Goal: Task Accomplishment & Management: Complete application form

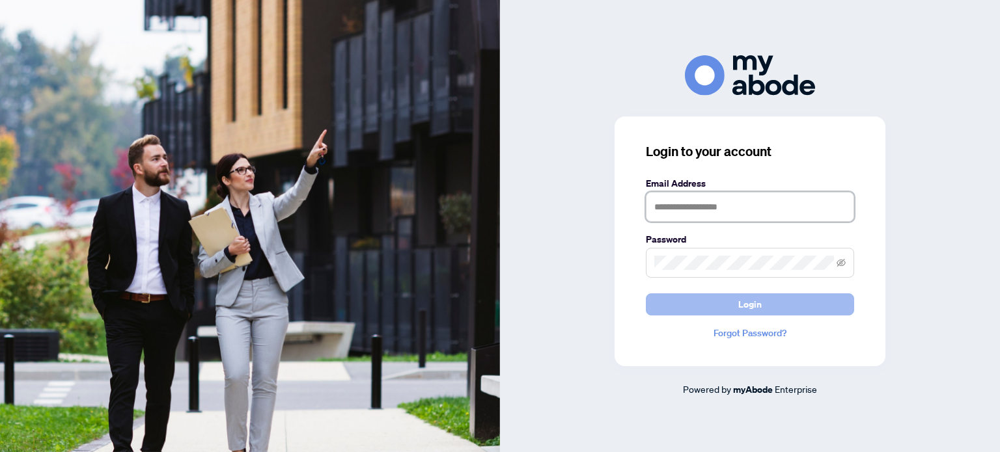
type input "**********"
click at [717, 305] on button "Login" at bounding box center [750, 305] width 208 height 22
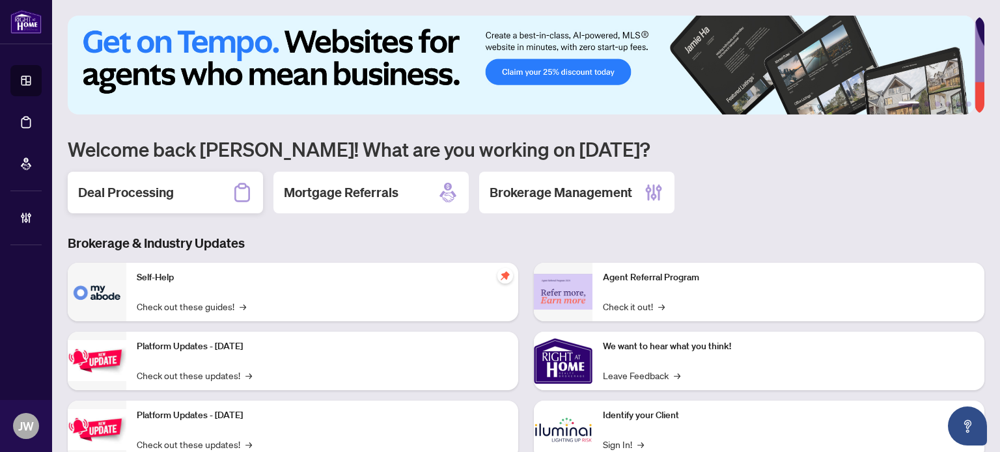
click at [195, 186] on div "Deal Processing" at bounding box center [165, 193] width 195 height 42
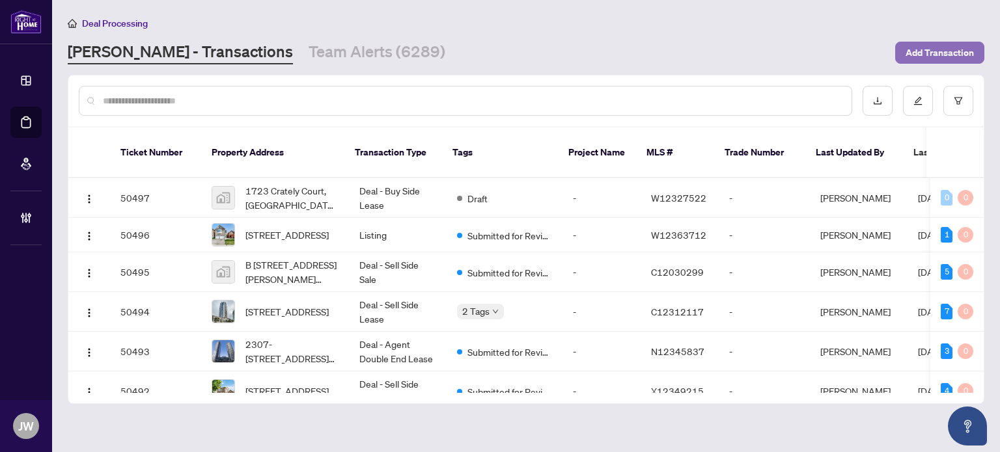
click at [959, 56] on span "Add Transaction" at bounding box center [939, 52] width 68 height 21
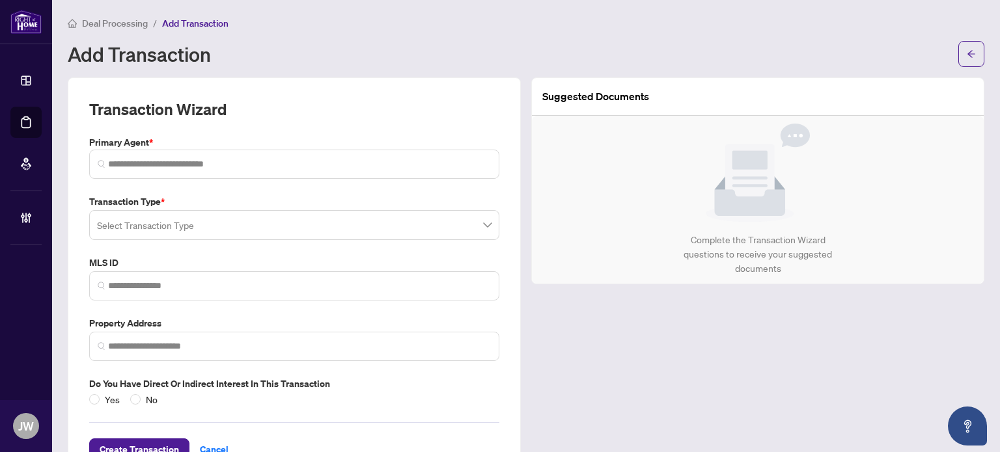
click at [125, 227] on input "search" at bounding box center [288, 227] width 383 height 29
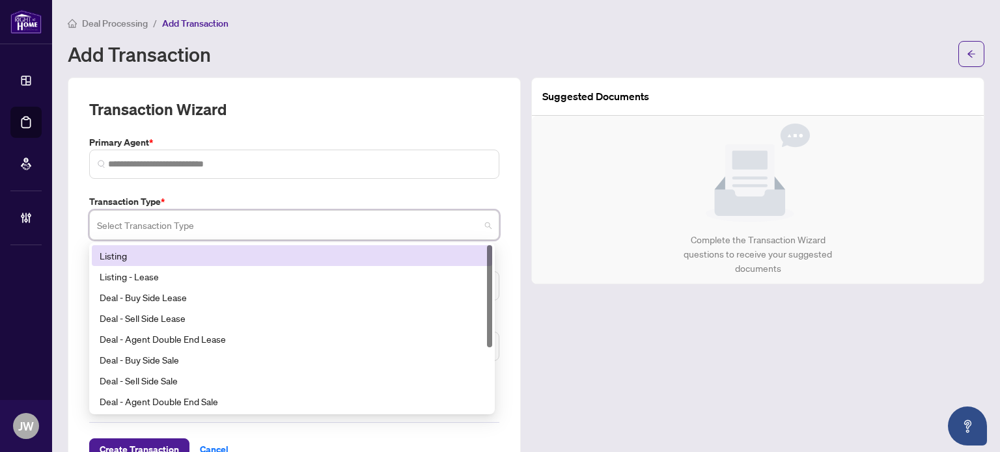
click at [139, 246] on div "Listing" at bounding box center [292, 255] width 400 height 21
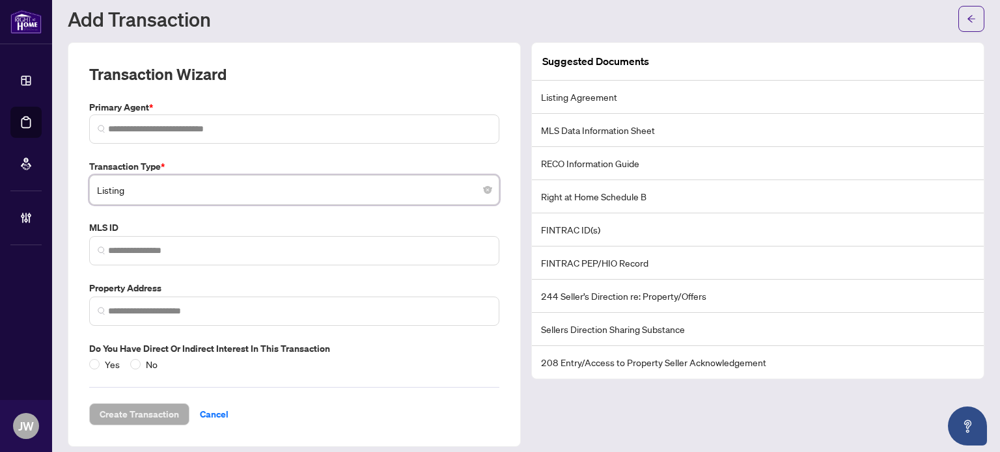
scroll to position [43, 0]
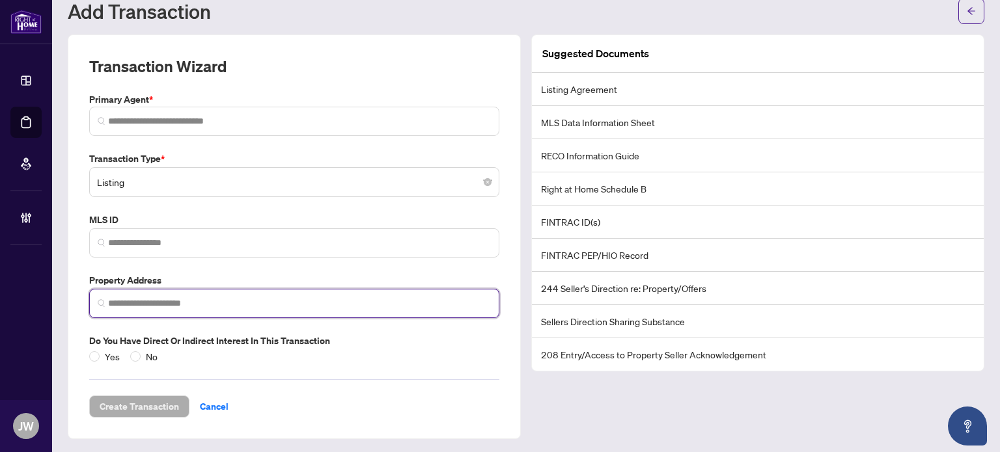
click at [148, 301] on input "search" at bounding box center [299, 304] width 383 height 14
click at [126, 310] on span at bounding box center [294, 303] width 410 height 29
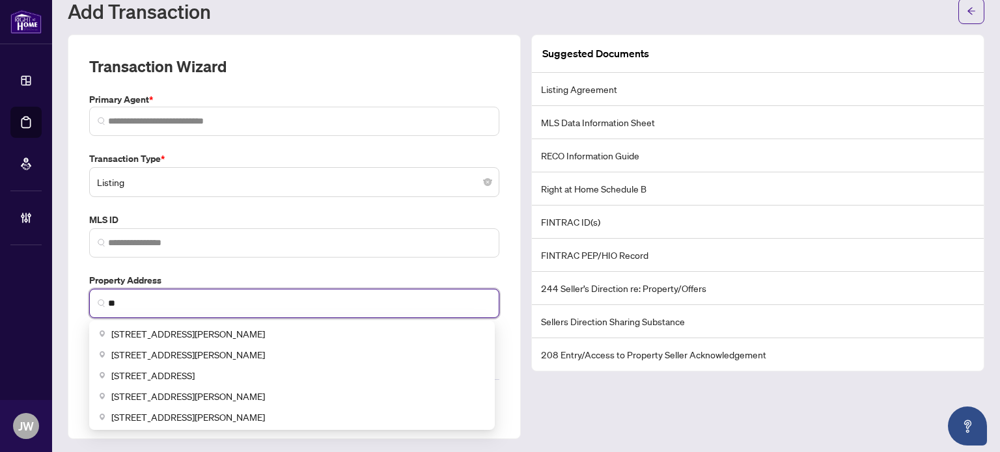
type input "*"
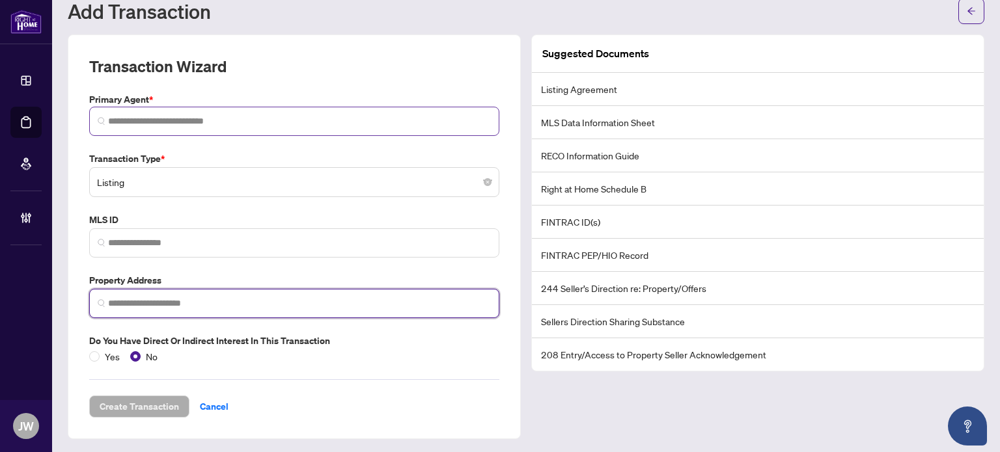
click at [161, 107] on span at bounding box center [294, 121] width 410 height 29
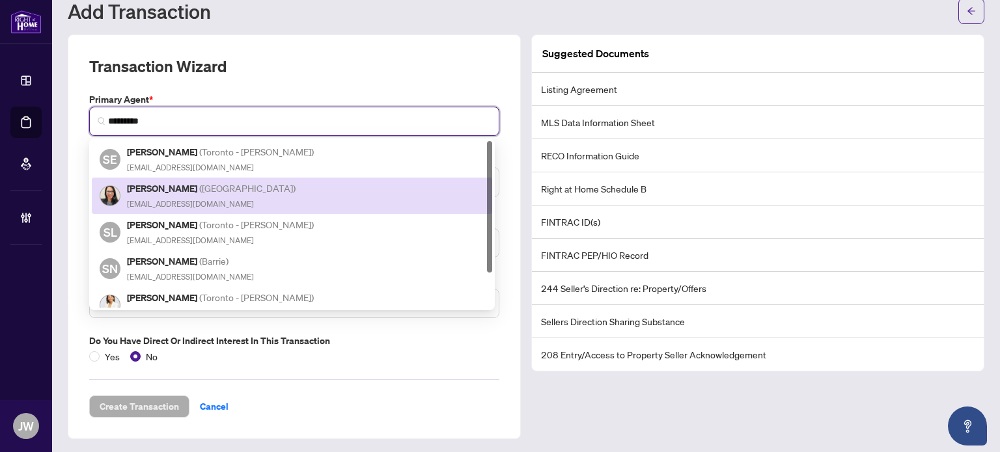
click at [158, 203] on span "[EMAIL_ADDRESS][DOMAIN_NAME]" at bounding box center [190, 204] width 127 height 10
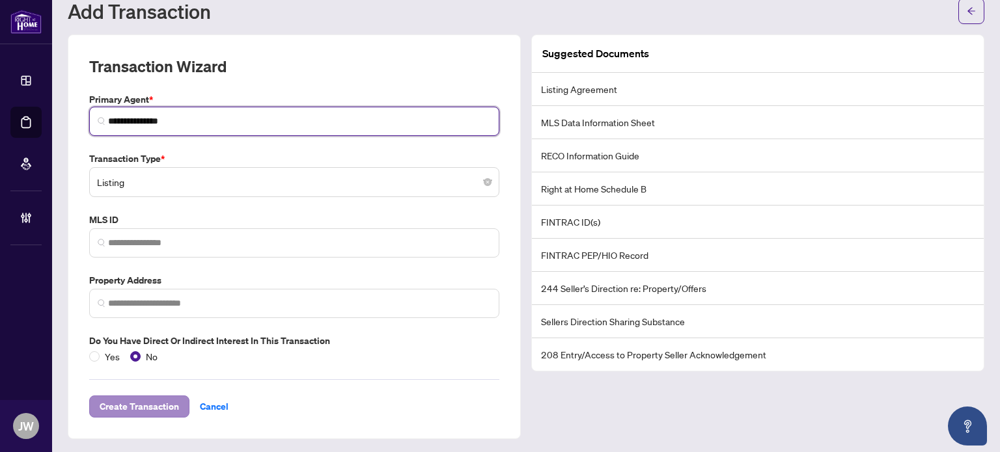
type input "**********"
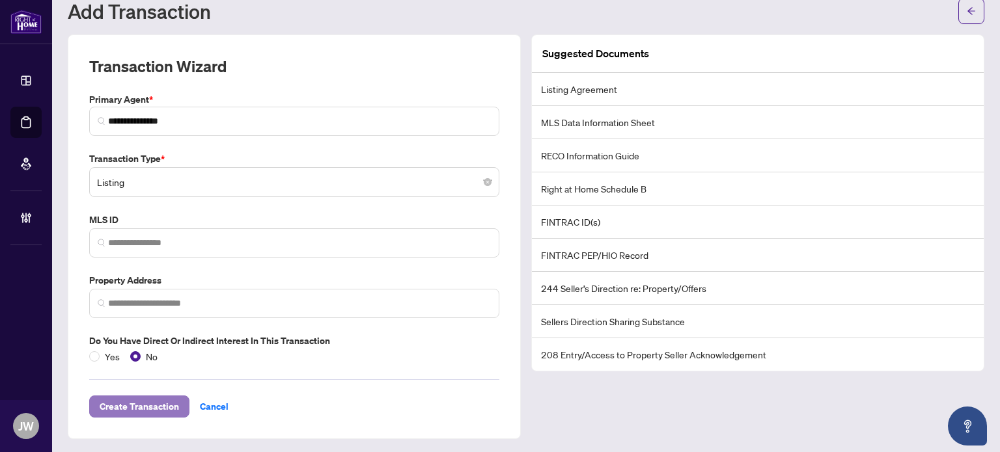
click at [137, 413] on span "Create Transaction" at bounding box center [139, 406] width 79 height 21
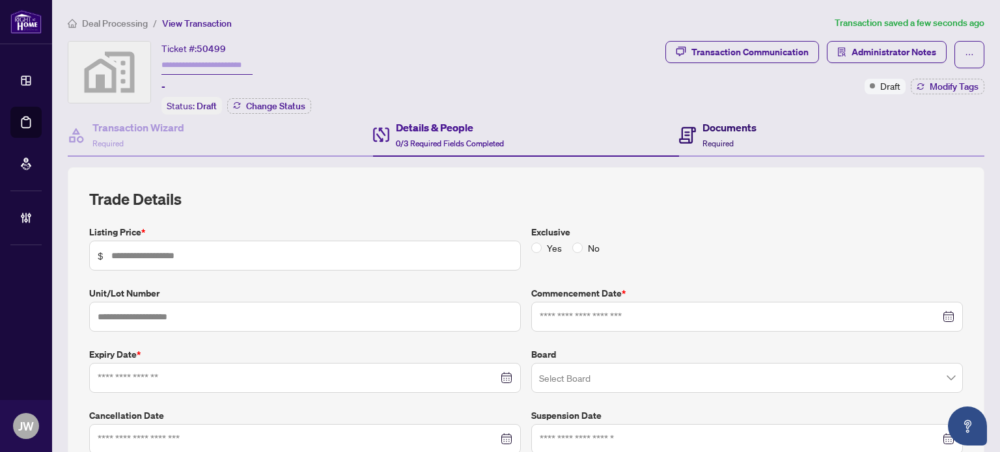
click at [702, 139] on span "Required" at bounding box center [717, 144] width 31 height 10
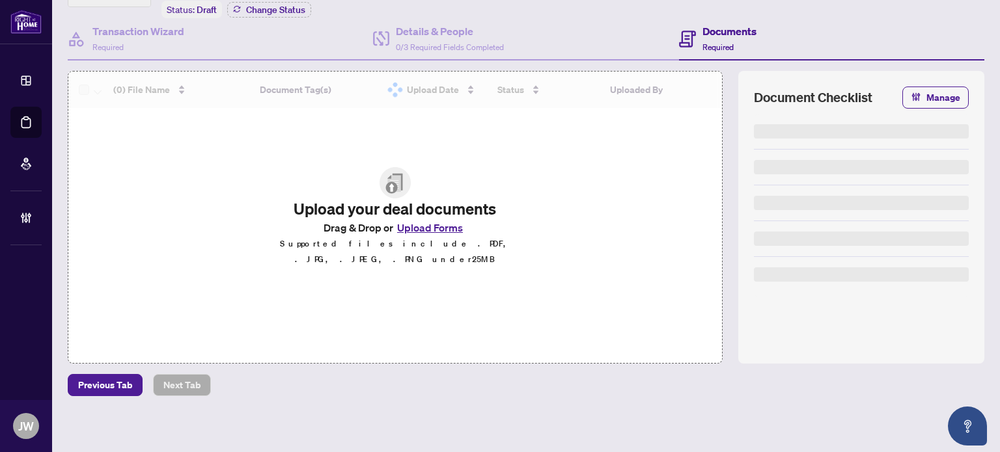
scroll to position [98, 0]
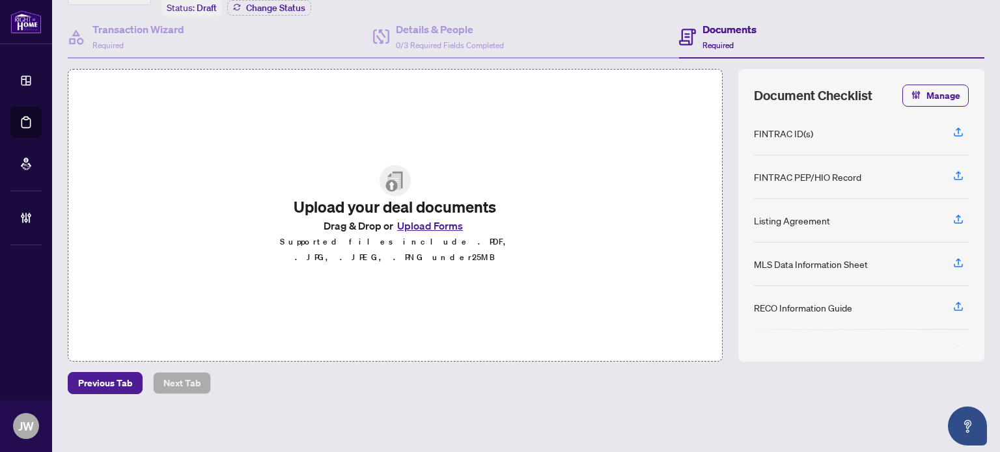
click at [426, 228] on button "Upload Forms" at bounding box center [430, 225] width 74 height 17
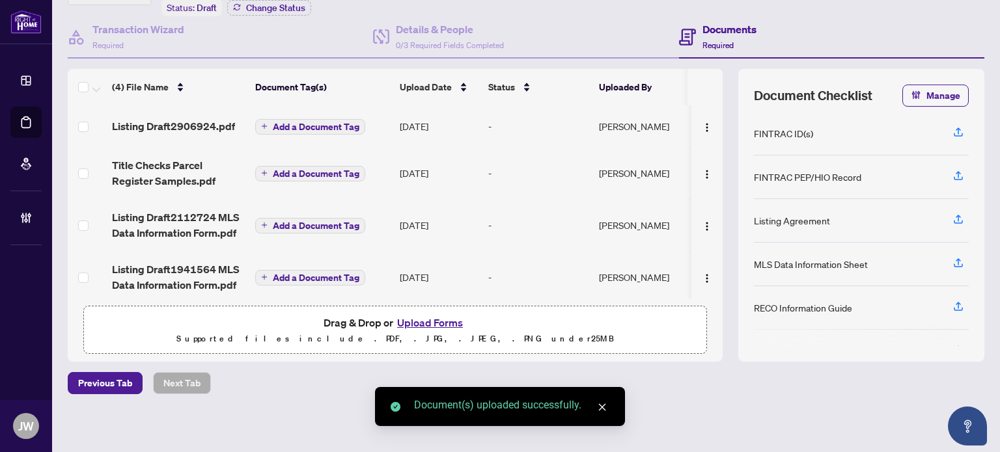
click at [299, 127] on span "Add a Document Tag" at bounding box center [316, 126] width 87 height 9
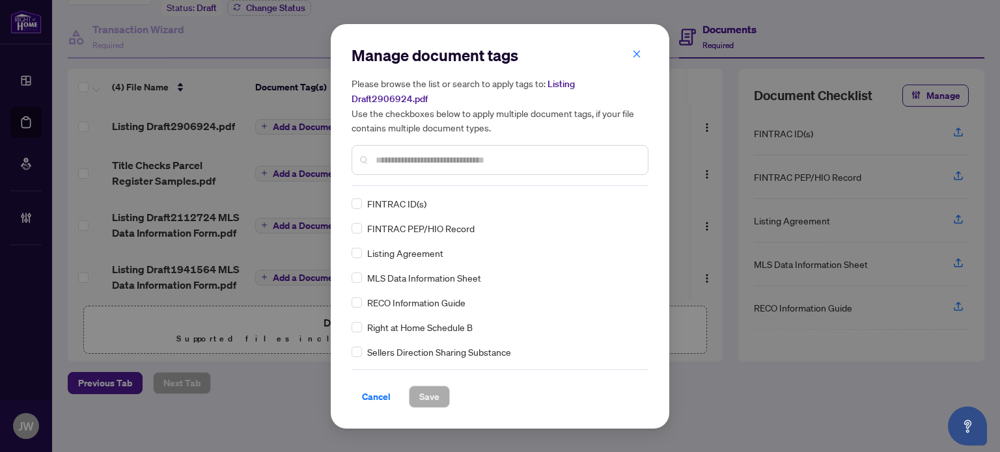
click at [366, 392] on span "Cancel" at bounding box center [376, 397] width 29 height 21
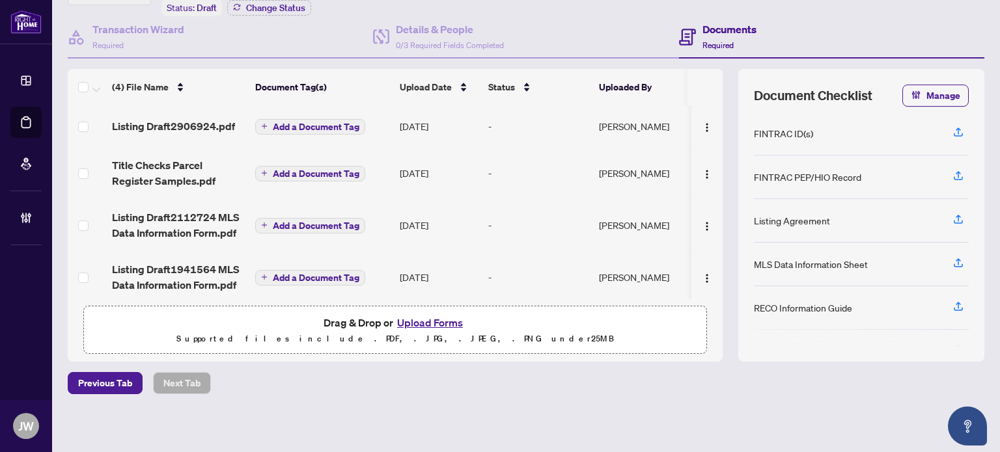
click at [315, 122] on span "Add a Document Tag" at bounding box center [316, 126] width 87 height 9
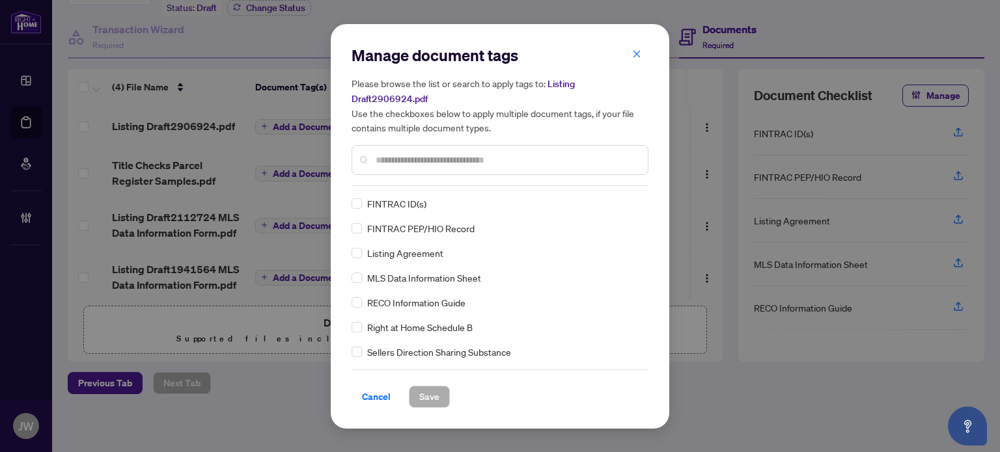
drag, startPoint x: 476, startPoint y: 166, endPoint x: 452, endPoint y: 111, distance: 59.7
click at [452, 111] on div "Please browse the list or search to apply tags to: Listing Draft2906924.pdf Use…" at bounding box center [499, 125] width 297 height 99
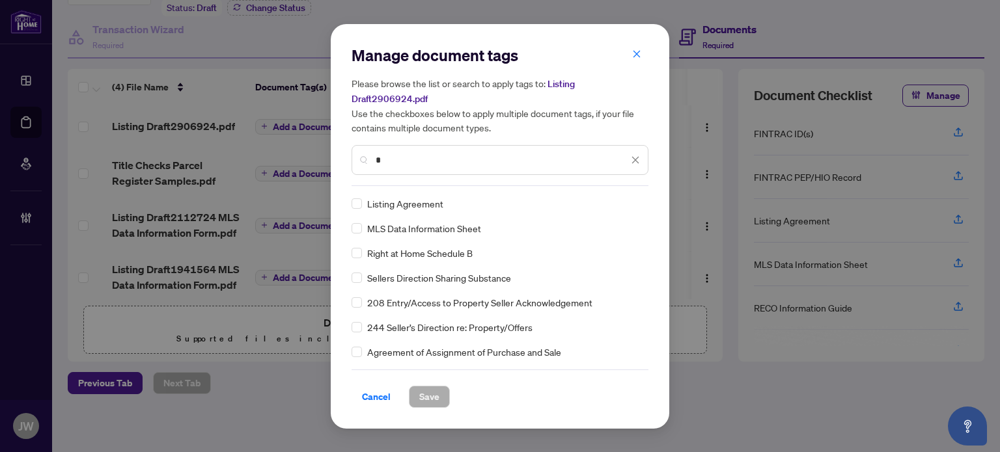
type input "*"
click at [443, 392] on button "Save" at bounding box center [429, 397] width 41 height 22
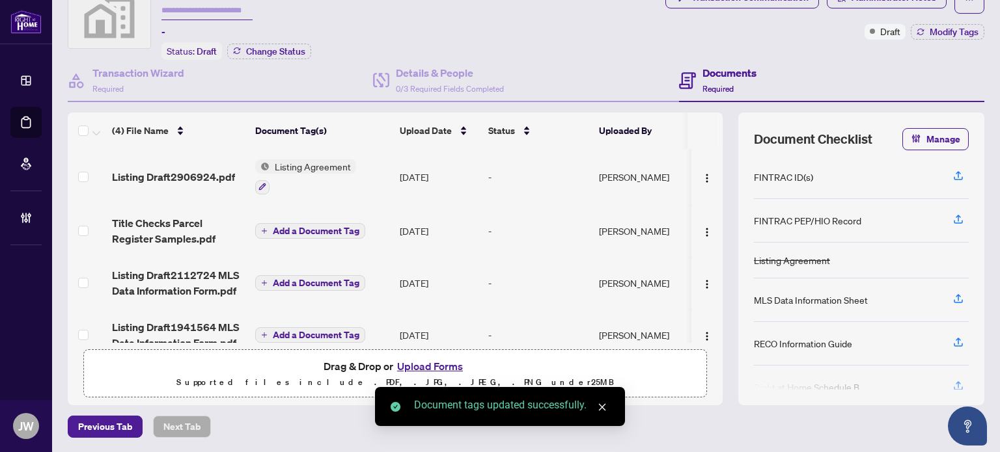
scroll to position [33, 0]
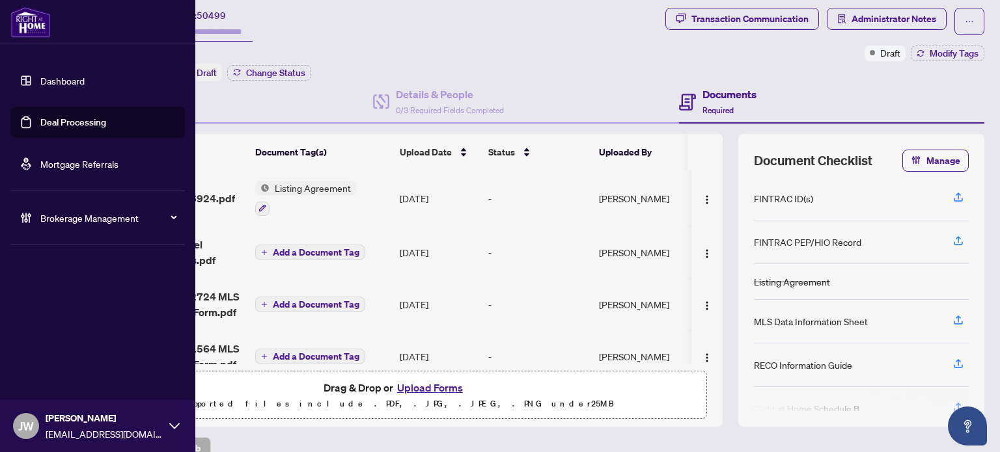
click at [62, 87] on link "Dashboard" at bounding box center [62, 81] width 44 height 12
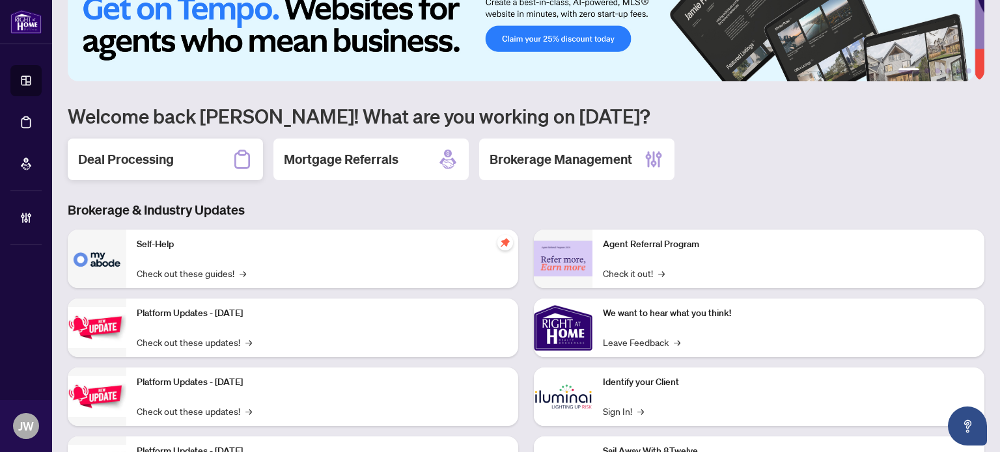
click at [172, 165] on h2 "Deal Processing" at bounding box center [126, 159] width 96 height 18
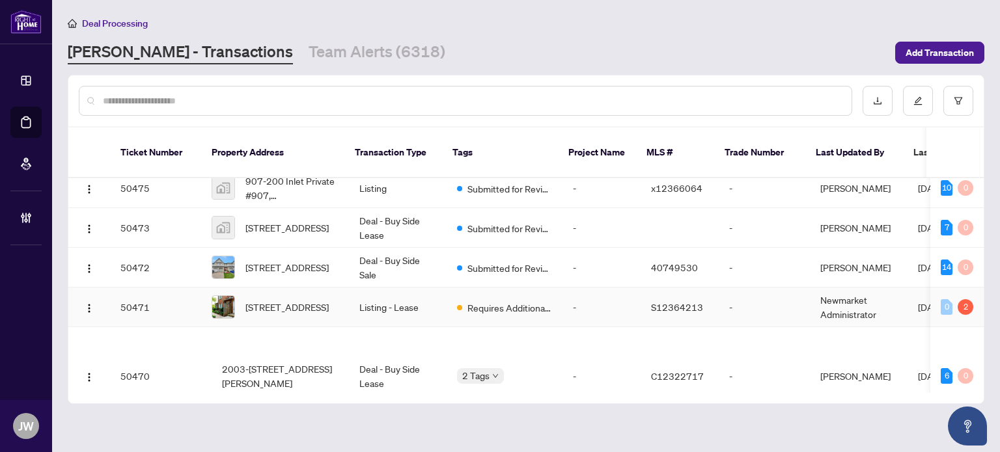
scroll to position [957, 0]
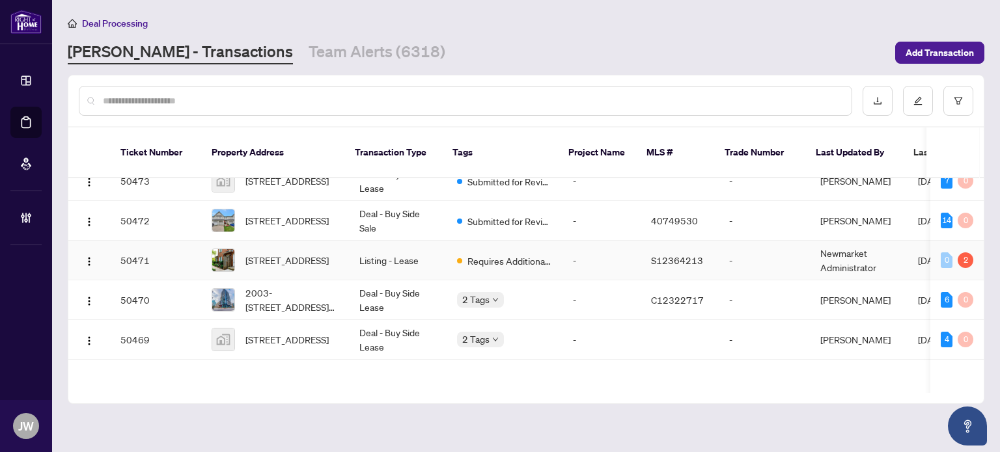
click at [372, 281] on td "Listing - Lease" at bounding box center [398, 261] width 98 height 40
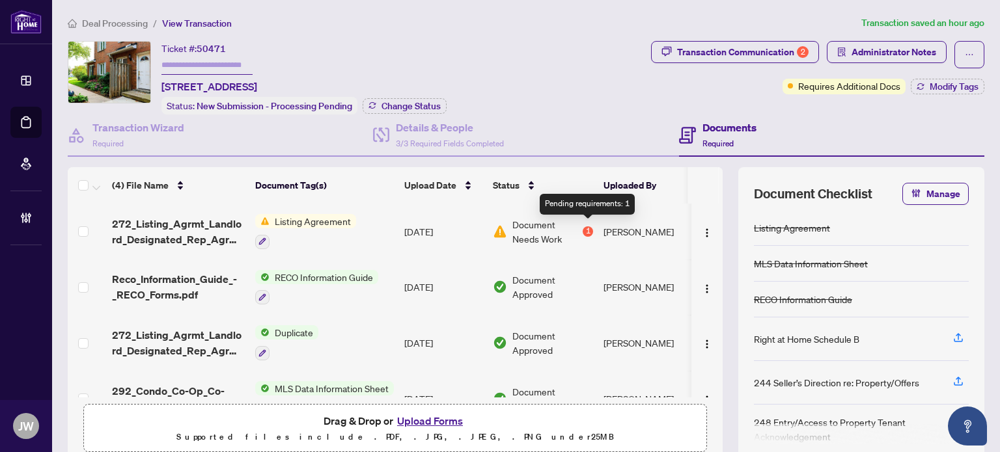
click at [588, 232] on div "1" at bounding box center [588, 232] width 10 height 10
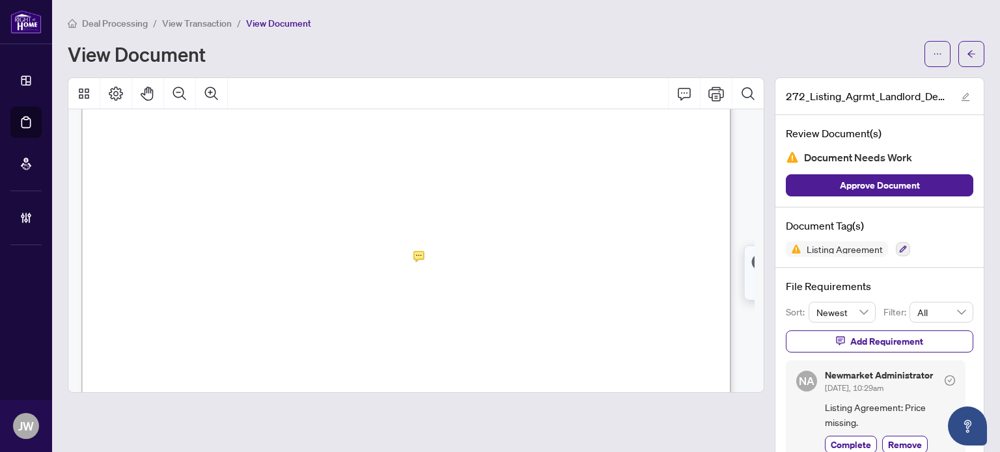
scroll to position [325, 0]
click at [967, 58] on span "button" at bounding box center [971, 54] width 9 height 21
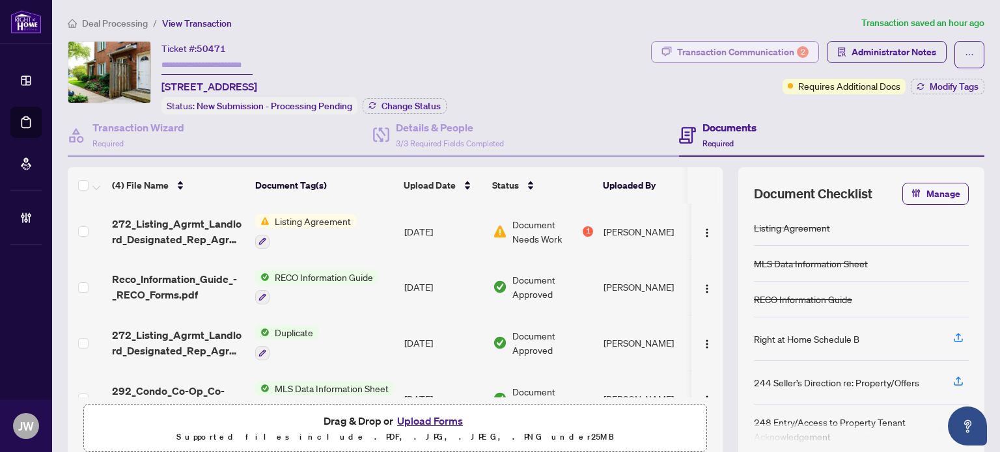
click at [710, 51] on div "Transaction Communication 2" at bounding box center [742, 52] width 131 height 21
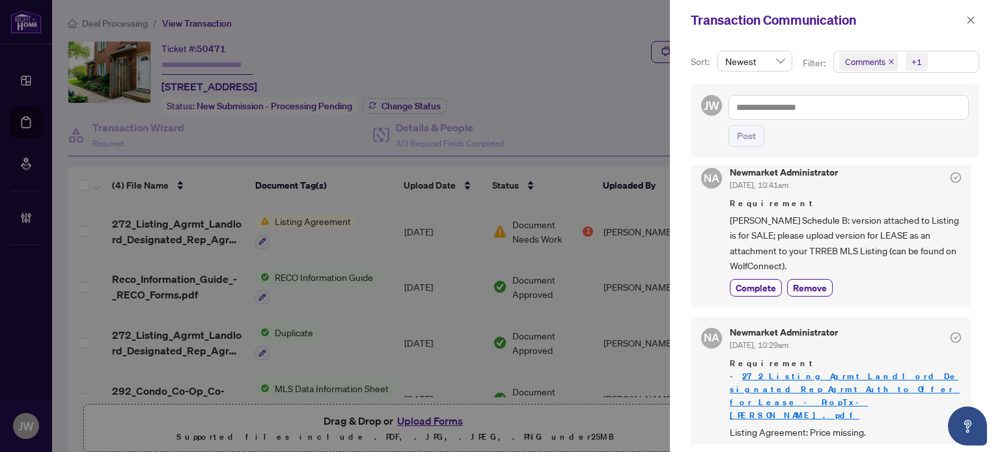
scroll to position [1, 0]
click at [971, 18] on icon "close" at bounding box center [970, 20] width 9 height 9
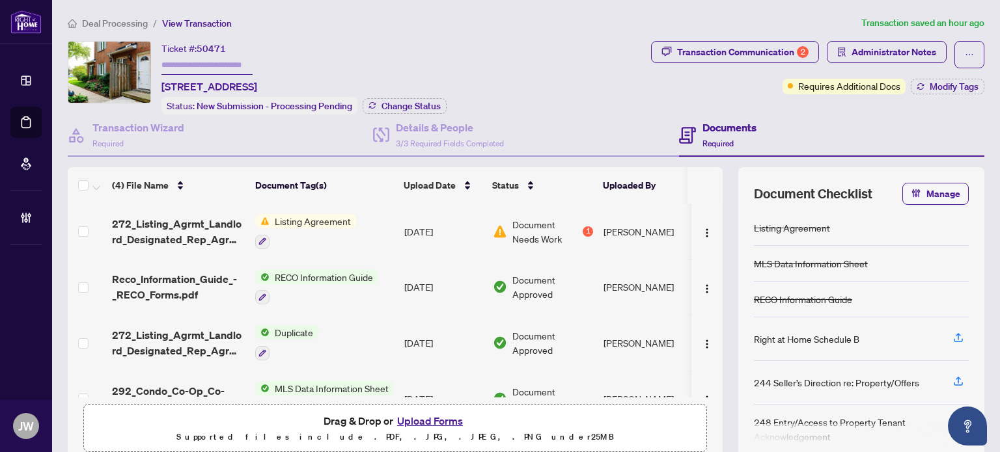
click at [104, 25] on span "Deal Processing" at bounding box center [115, 24] width 66 height 12
